Goal: Navigation & Orientation: Find specific page/section

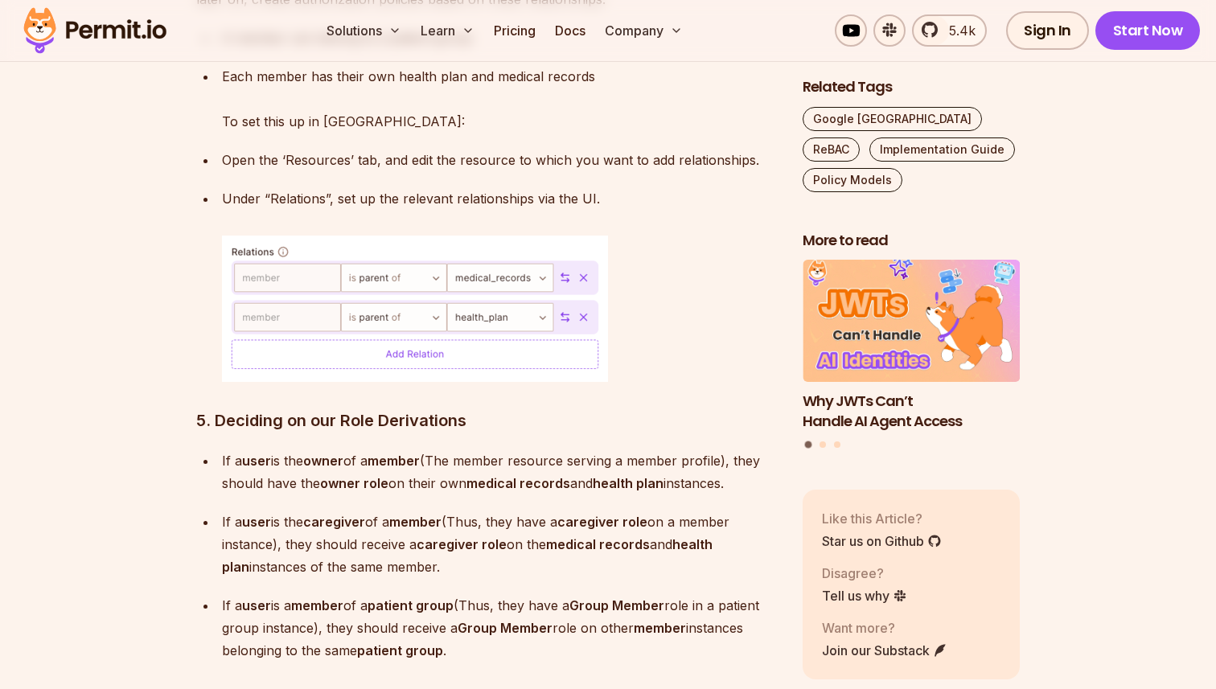
scroll to position [8041, 0]
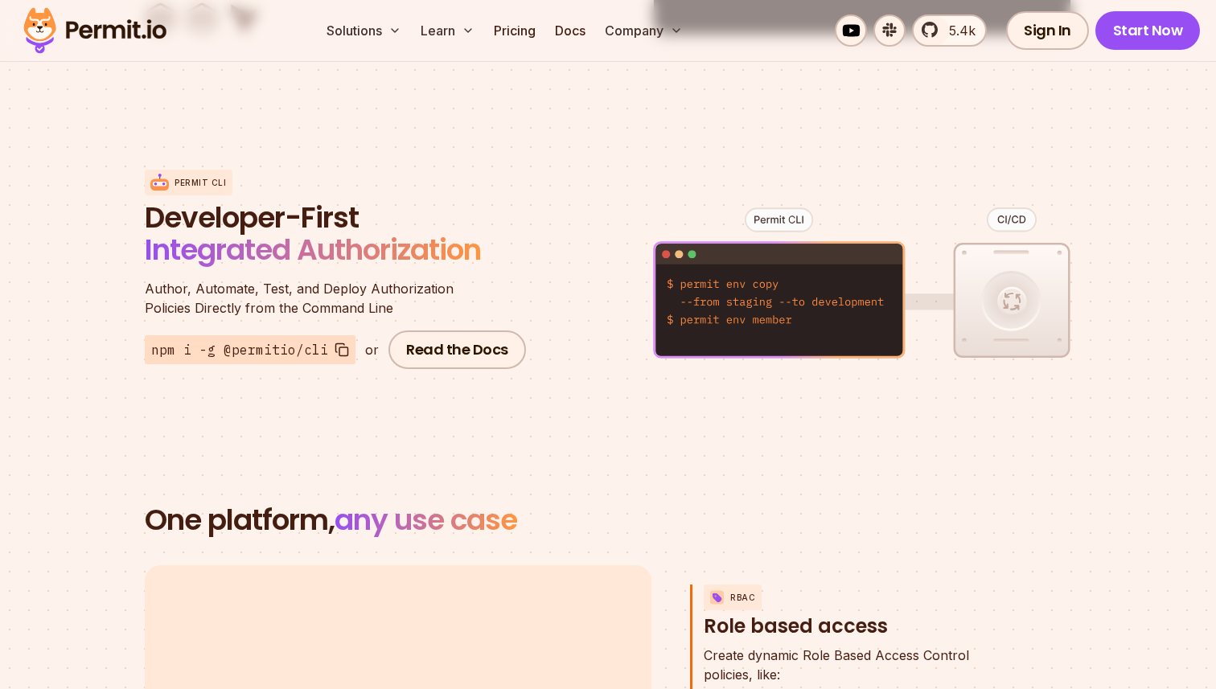
scroll to position [1894, 0]
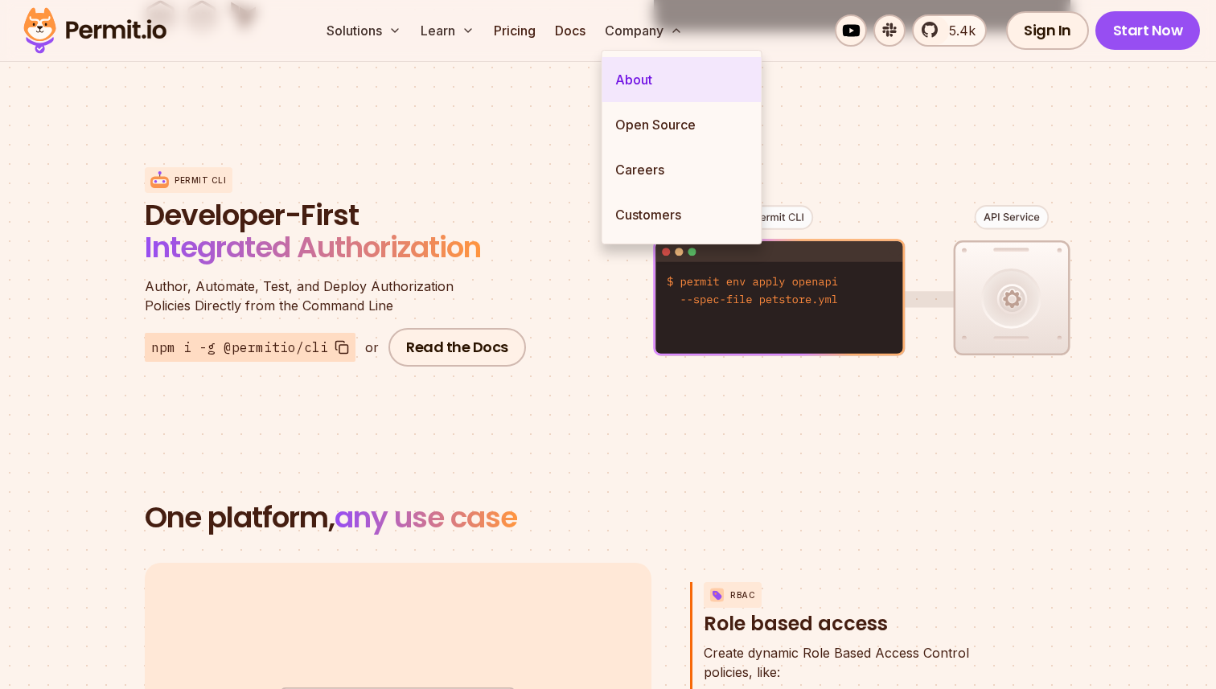
click at [639, 77] on link "About" at bounding box center [681, 79] width 159 height 45
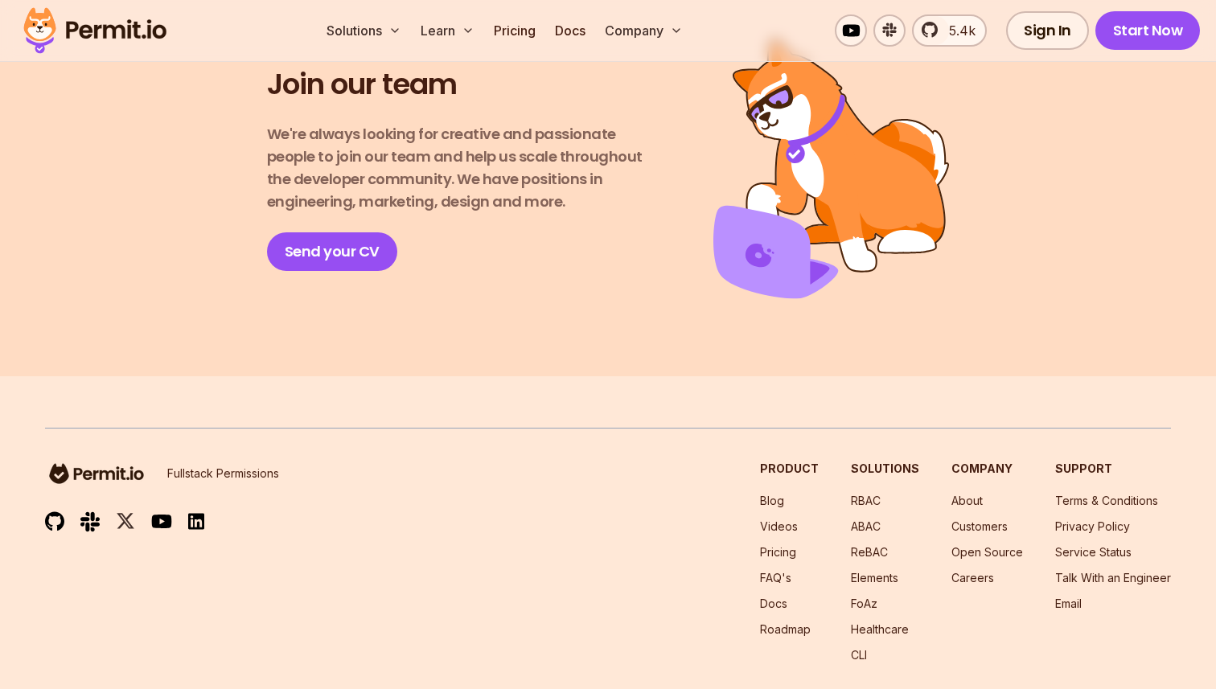
scroll to position [2841, 0]
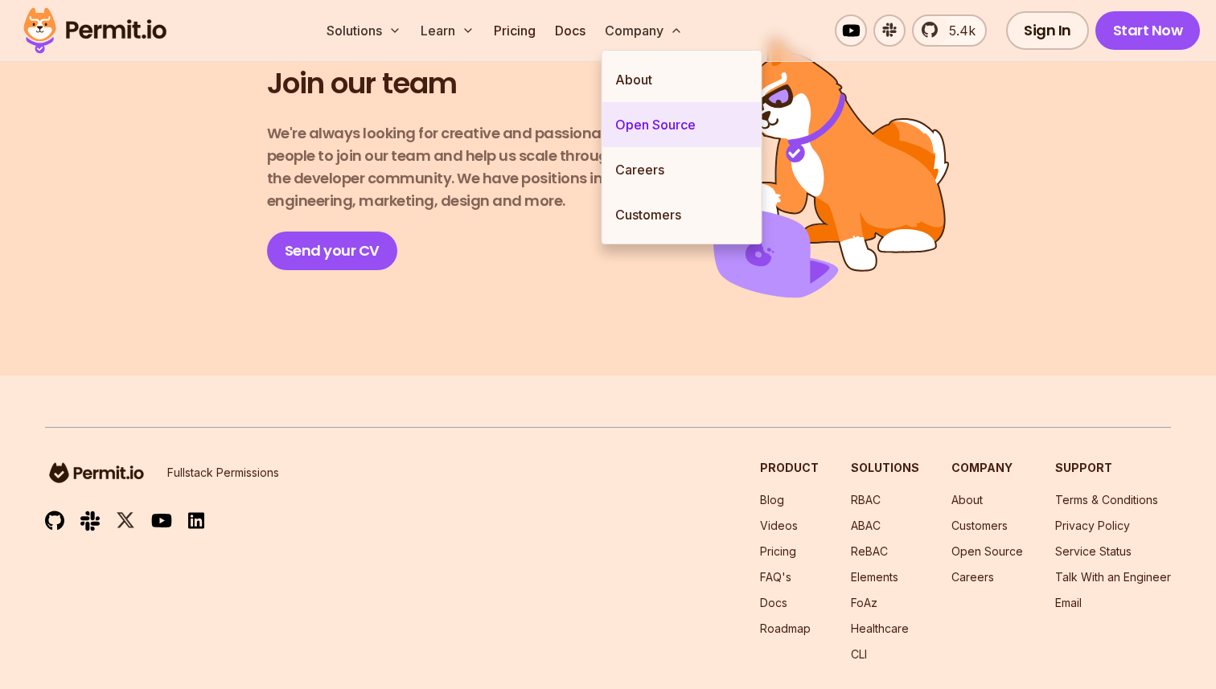
click at [618, 116] on link "Open Source" at bounding box center [681, 124] width 159 height 45
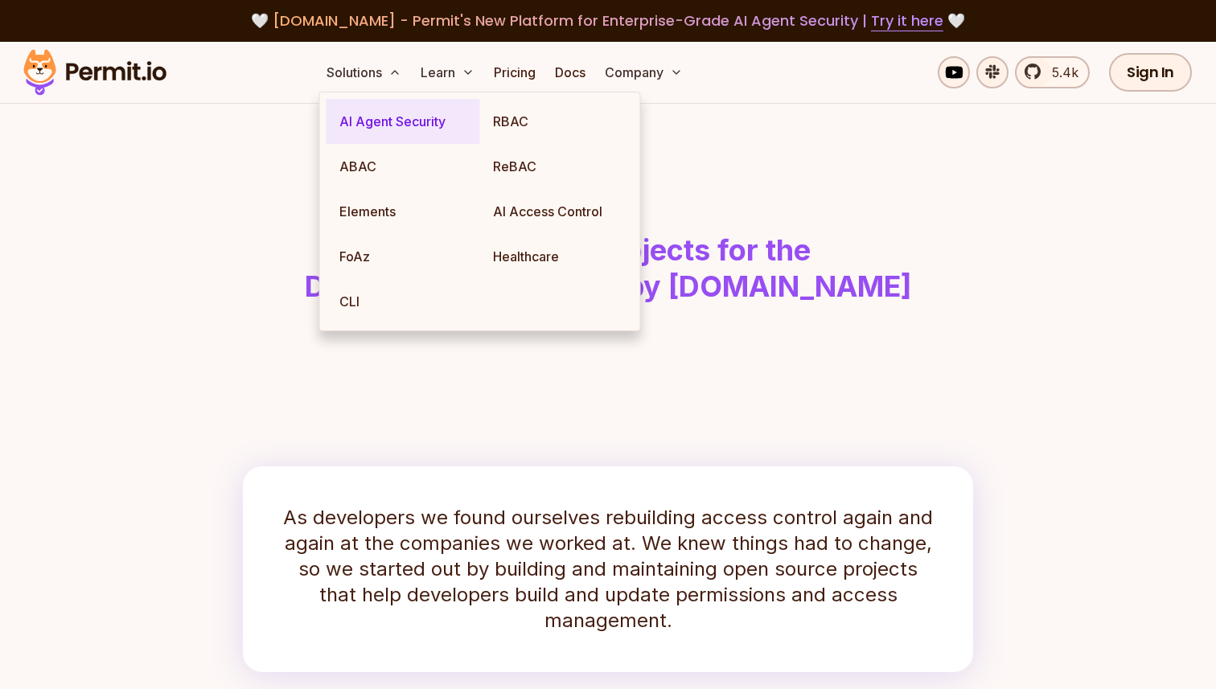
click at [382, 113] on link "AI Agent Security" at bounding box center [403, 121] width 154 height 45
